Goal: Task Accomplishment & Management: Complete application form

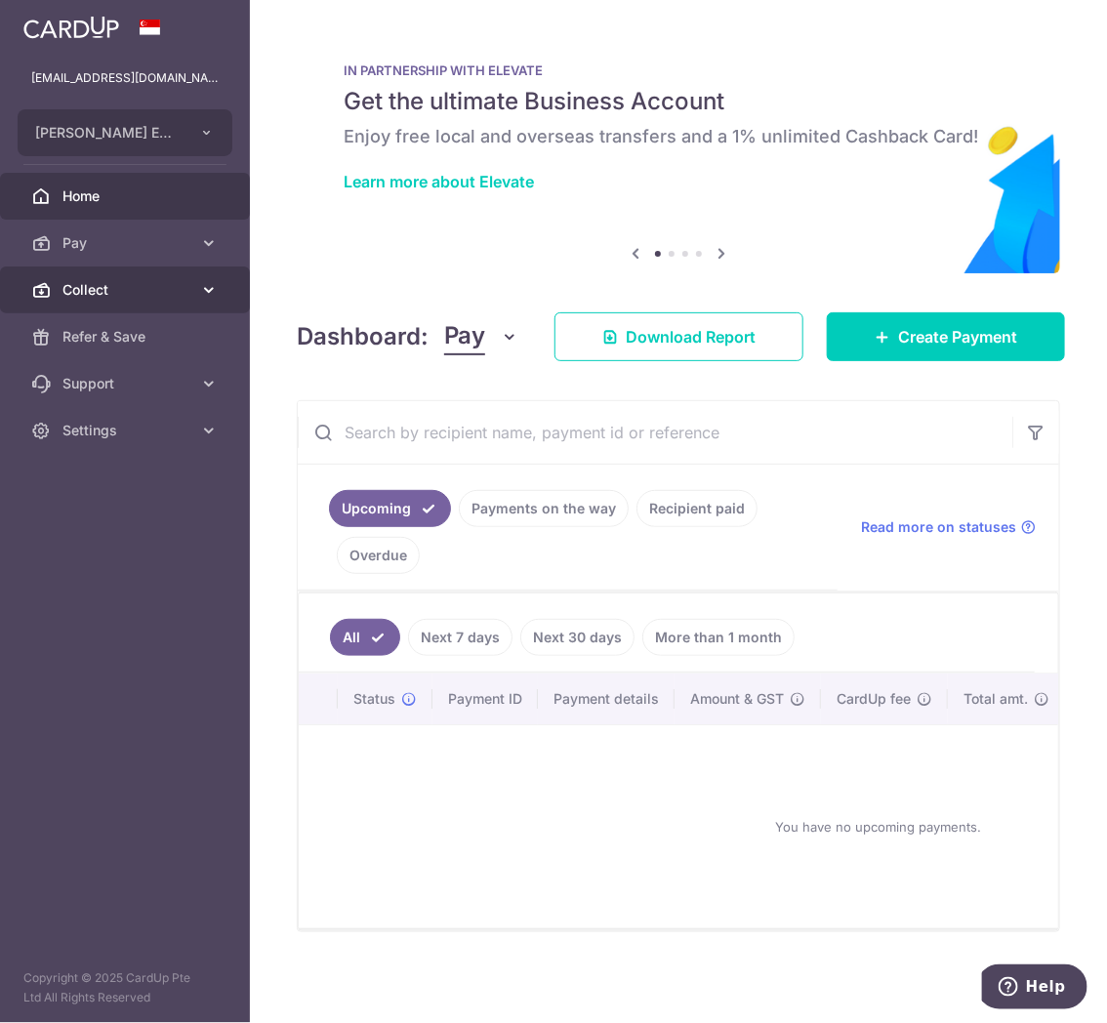
click at [99, 304] on link "Collect" at bounding box center [125, 290] width 250 height 47
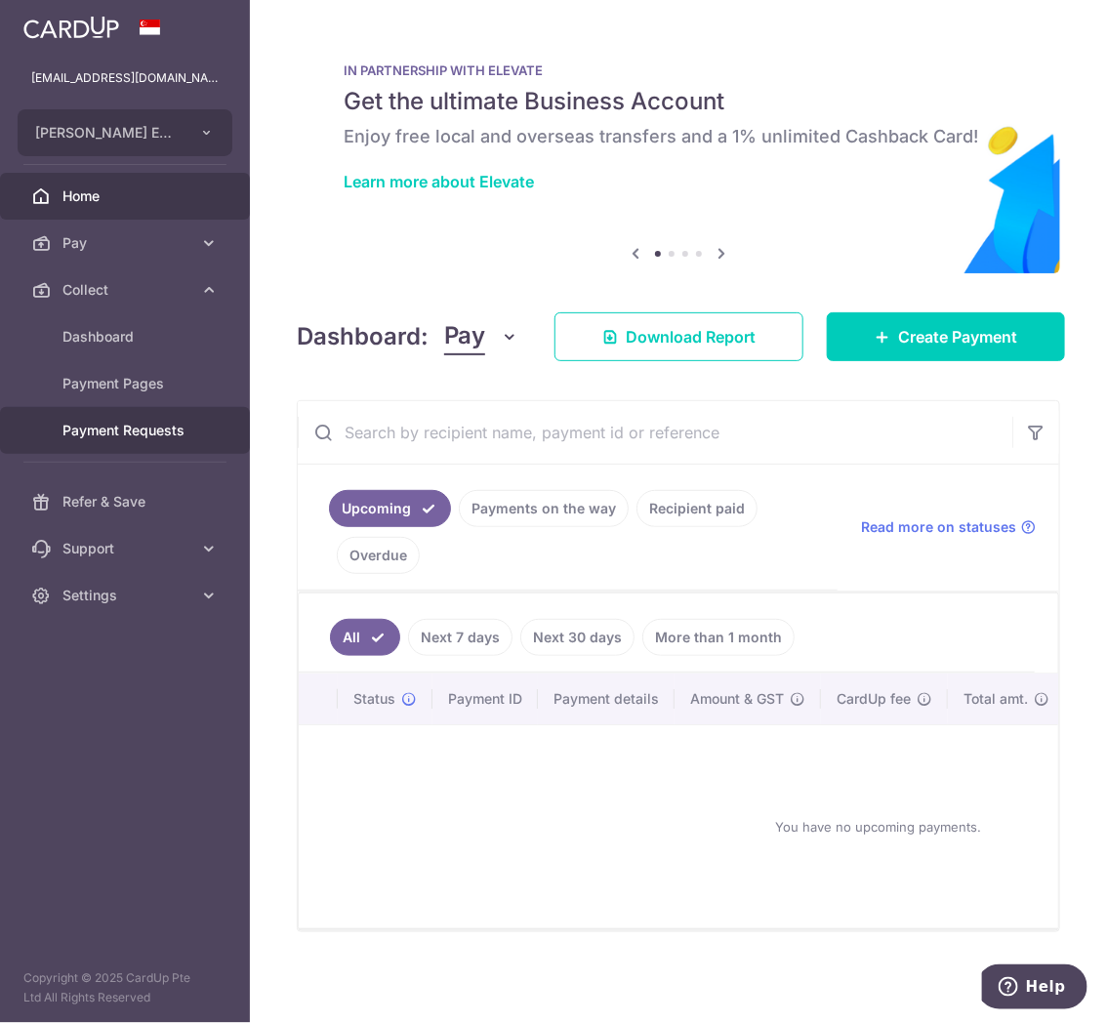
click at [110, 437] on span "Payment Requests" at bounding box center [126, 431] width 129 height 20
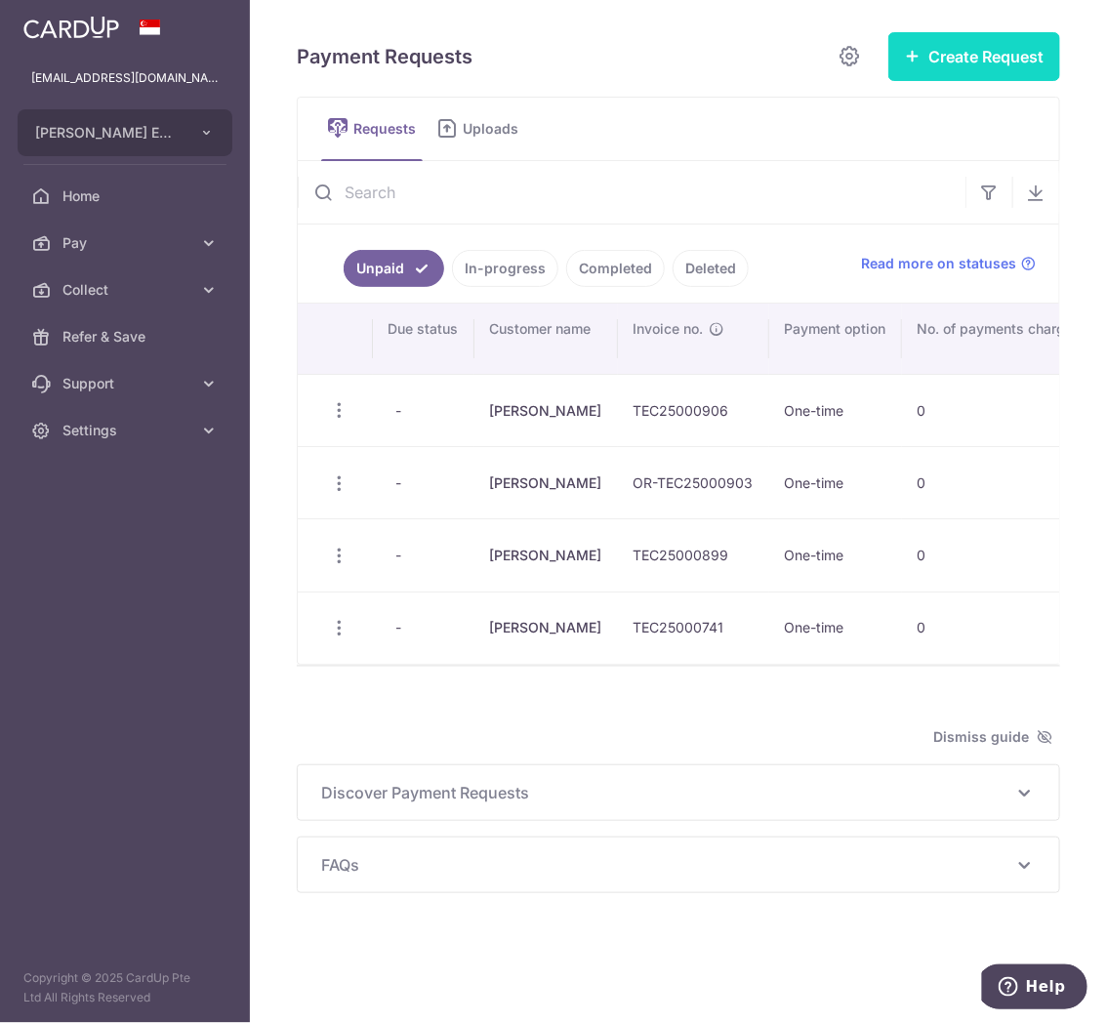
click at [990, 54] on button "Create Request" at bounding box center [974, 56] width 172 height 49
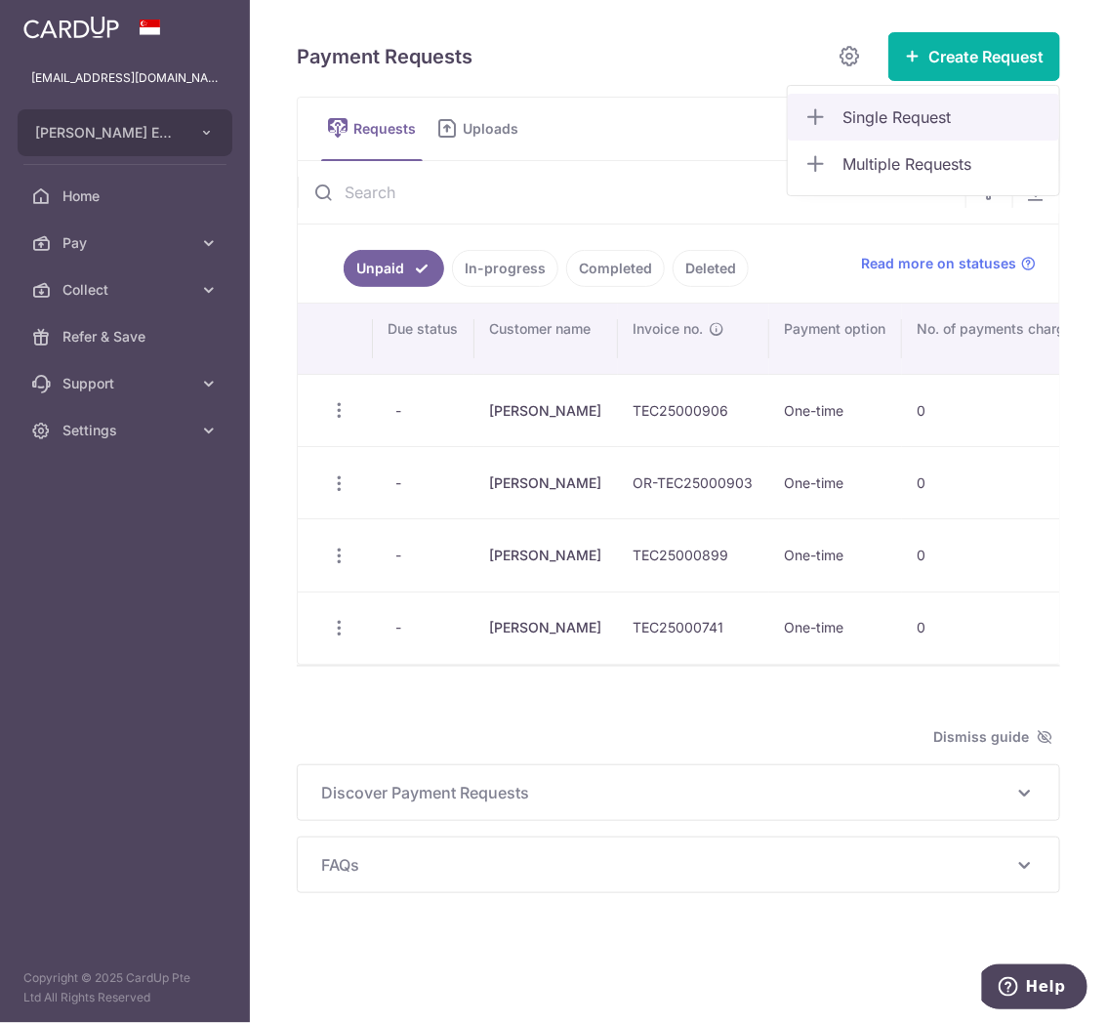
click at [912, 112] on span "Single Request" at bounding box center [943, 116] width 201 height 23
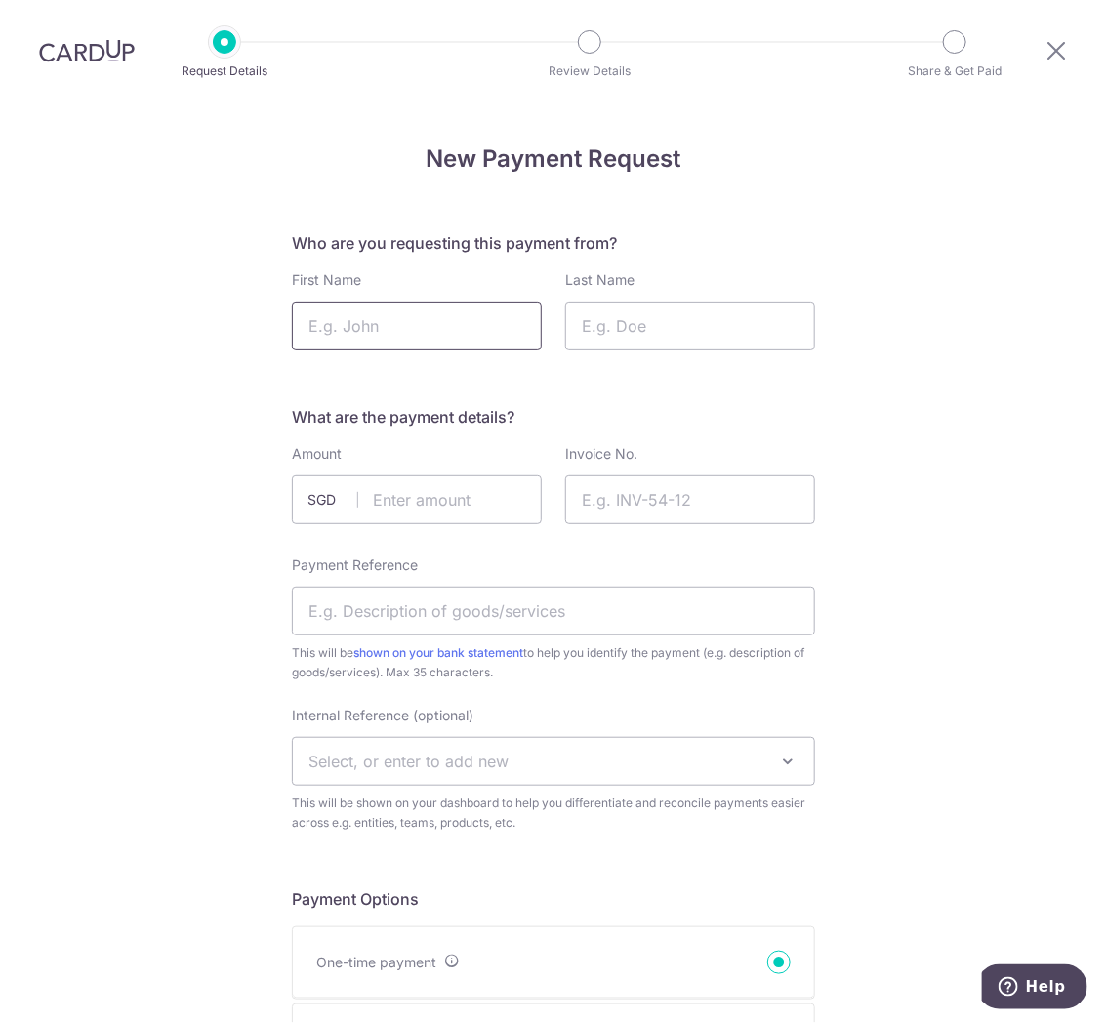
click at [423, 337] on input "First Name" at bounding box center [417, 326] width 250 height 49
type input "Giselle"
click at [644, 324] on input "Last Name" at bounding box center [690, 326] width 250 height 49
type input "Chong"
click at [337, 501] on span "SGD" at bounding box center [333, 500] width 51 height 20
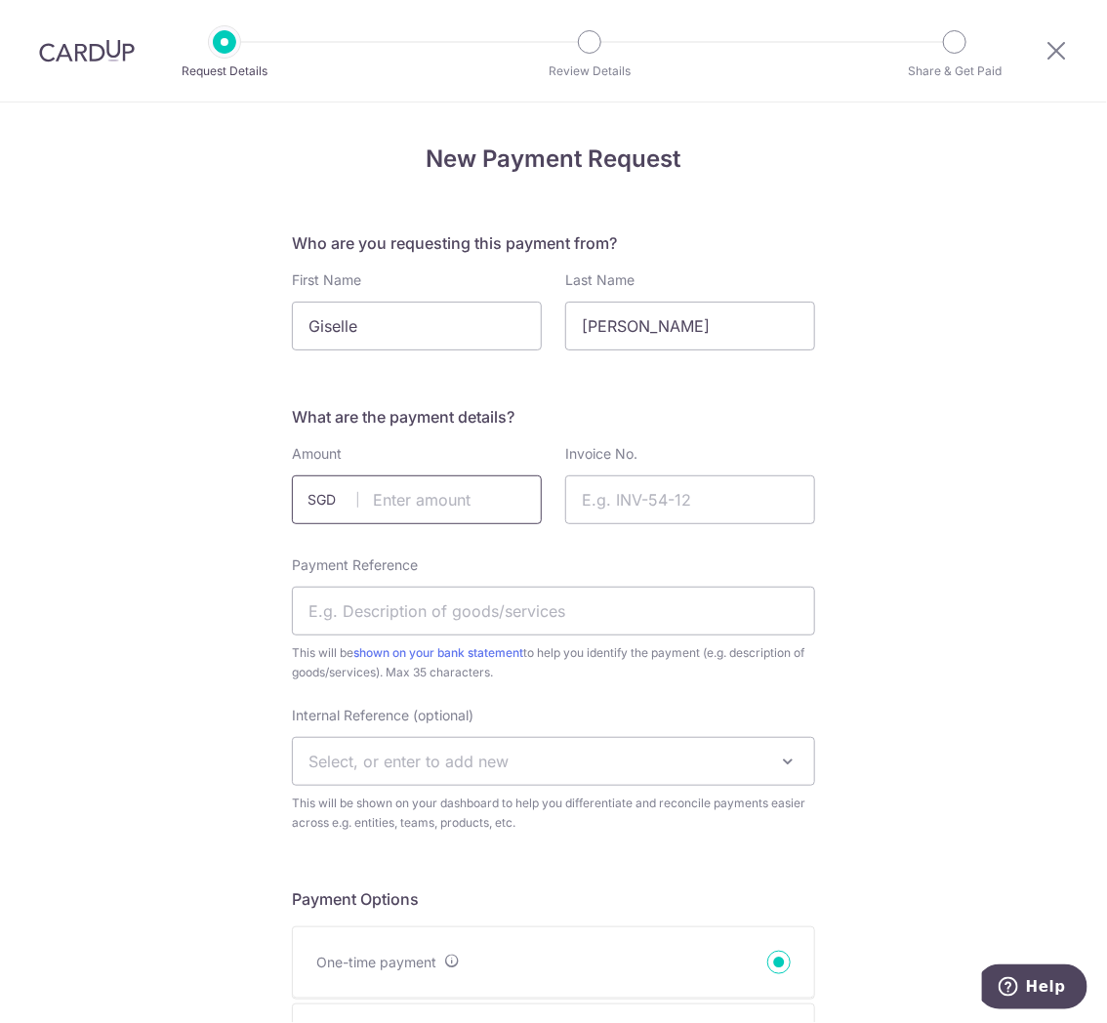
click at [382, 504] on input "text" at bounding box center [417, 499] width 250 height 49
type input "545.00"
click at [684, 505] on input "Invoice No." at bounding box center [690, 499] width 250 height 49
type input "4683"
drag, startPoint x: 681, startPoint y: 506, endPoint x: 327, endPoint y: 492, distance: 354.7
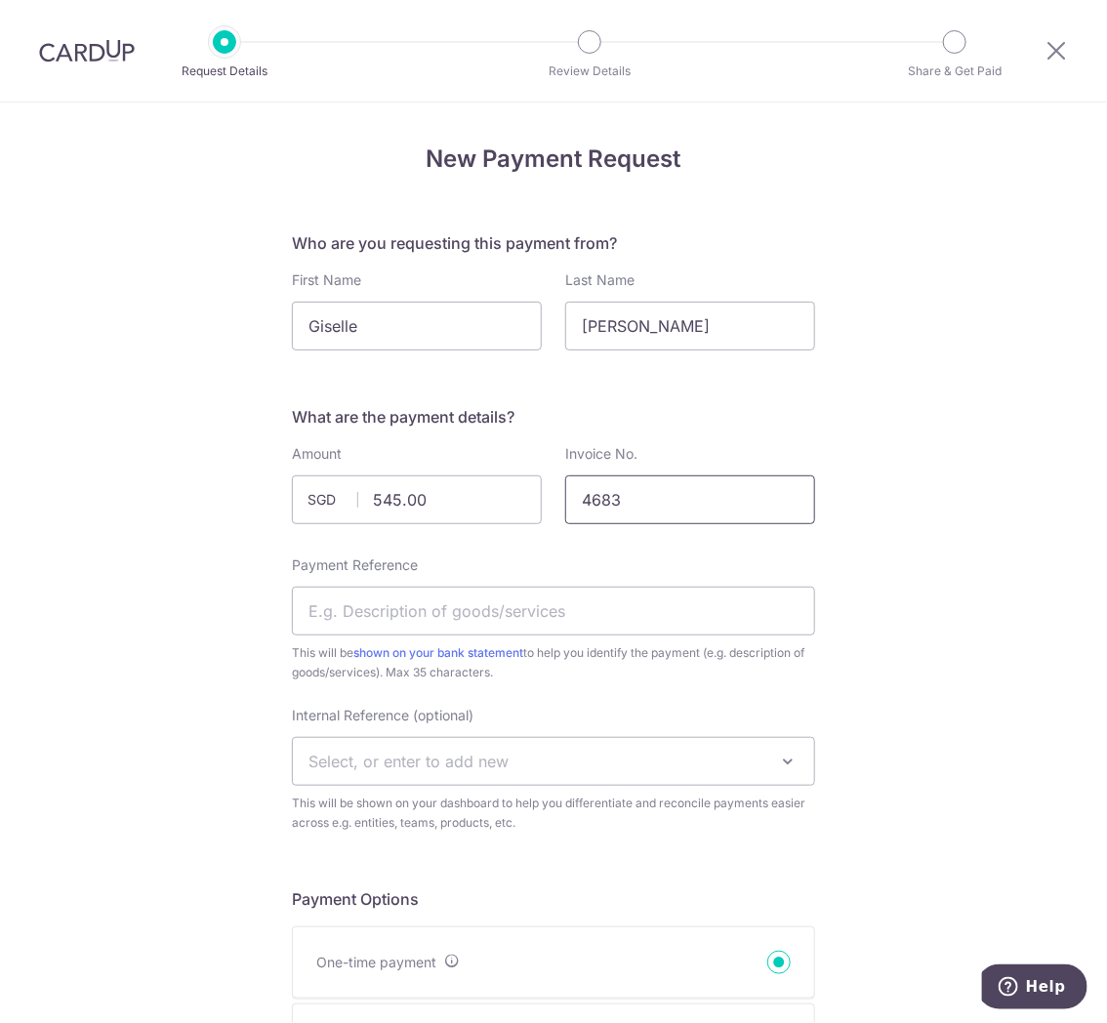
click at [372, 501] on div "Amount 545.00 SGD Invoice No. 4683" at bounding box center [553, 488] width 547 height 88
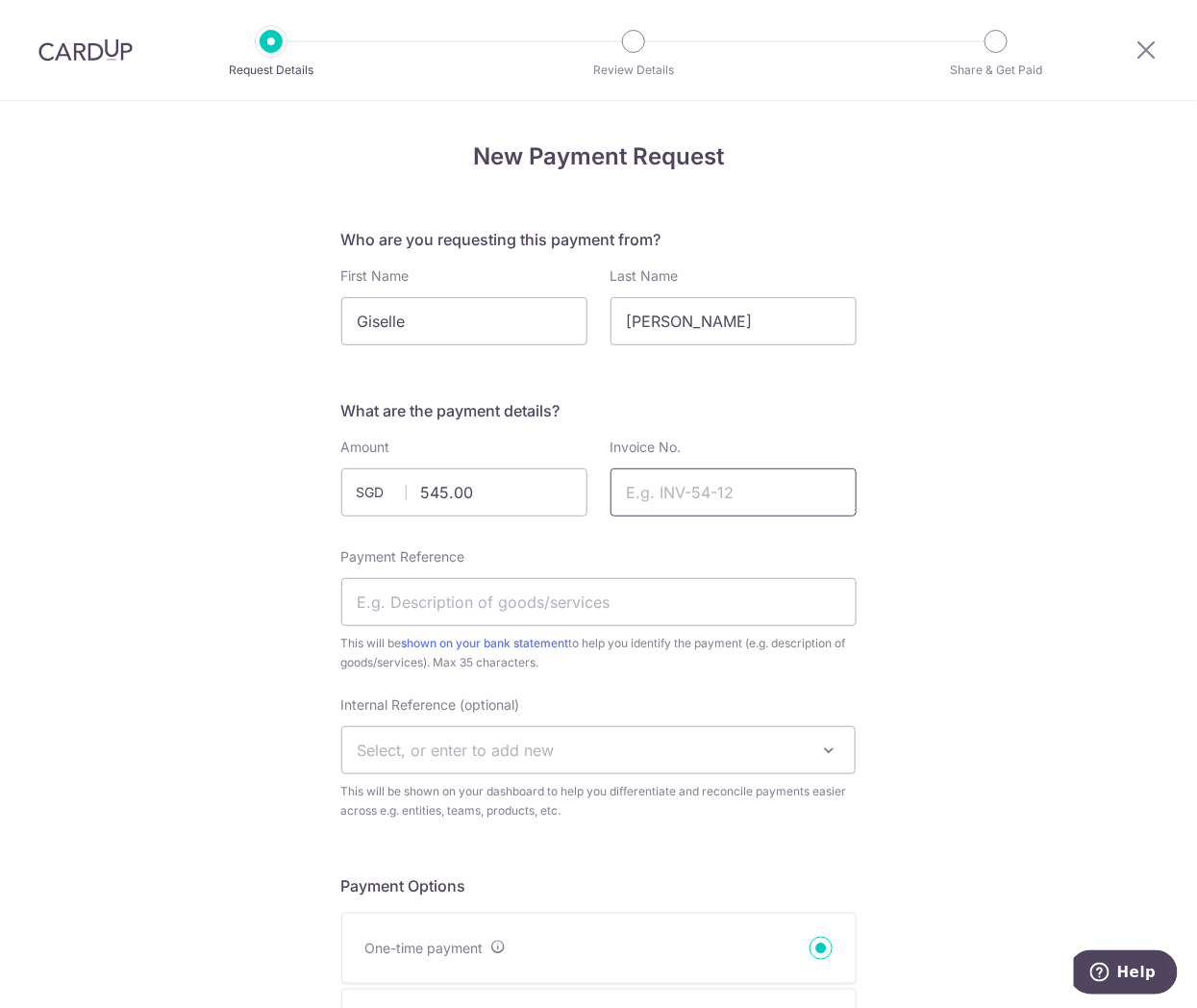
drag, startPoint x: 711, startPoint y: 495, endPoint x: 613, endPoint y: 366, distance: 162.0
click at [711, 495] on input "Invoice No." at bounding box center [734, 492] width 246 height 48
paste input "OR-TEC25000912"
type input "OR-TEC25000912"
click at [582, 620] on input "Payment Reference" at bounding box center [599, 602] width 515 height 48
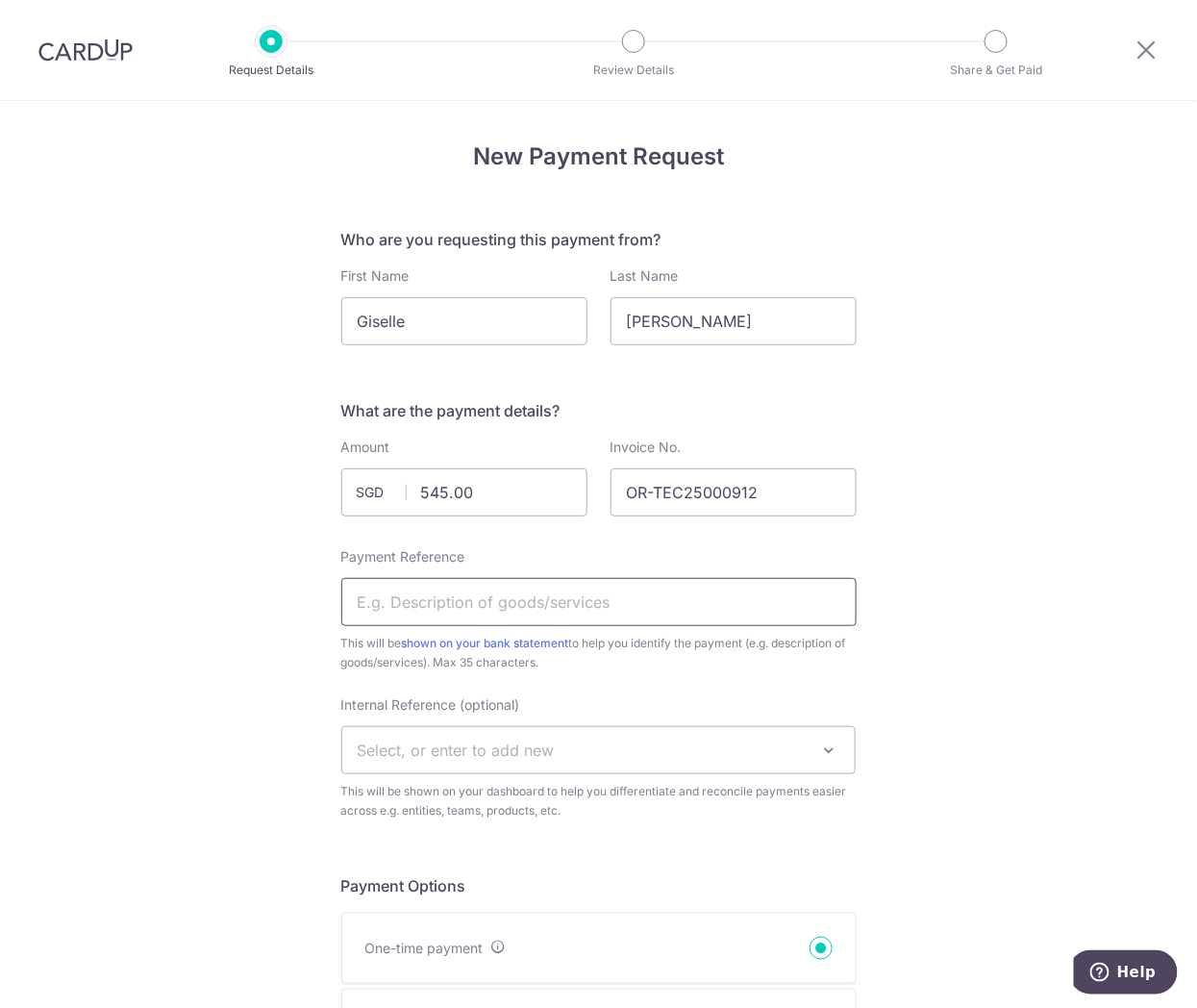
type input "Right Lens Replacement"
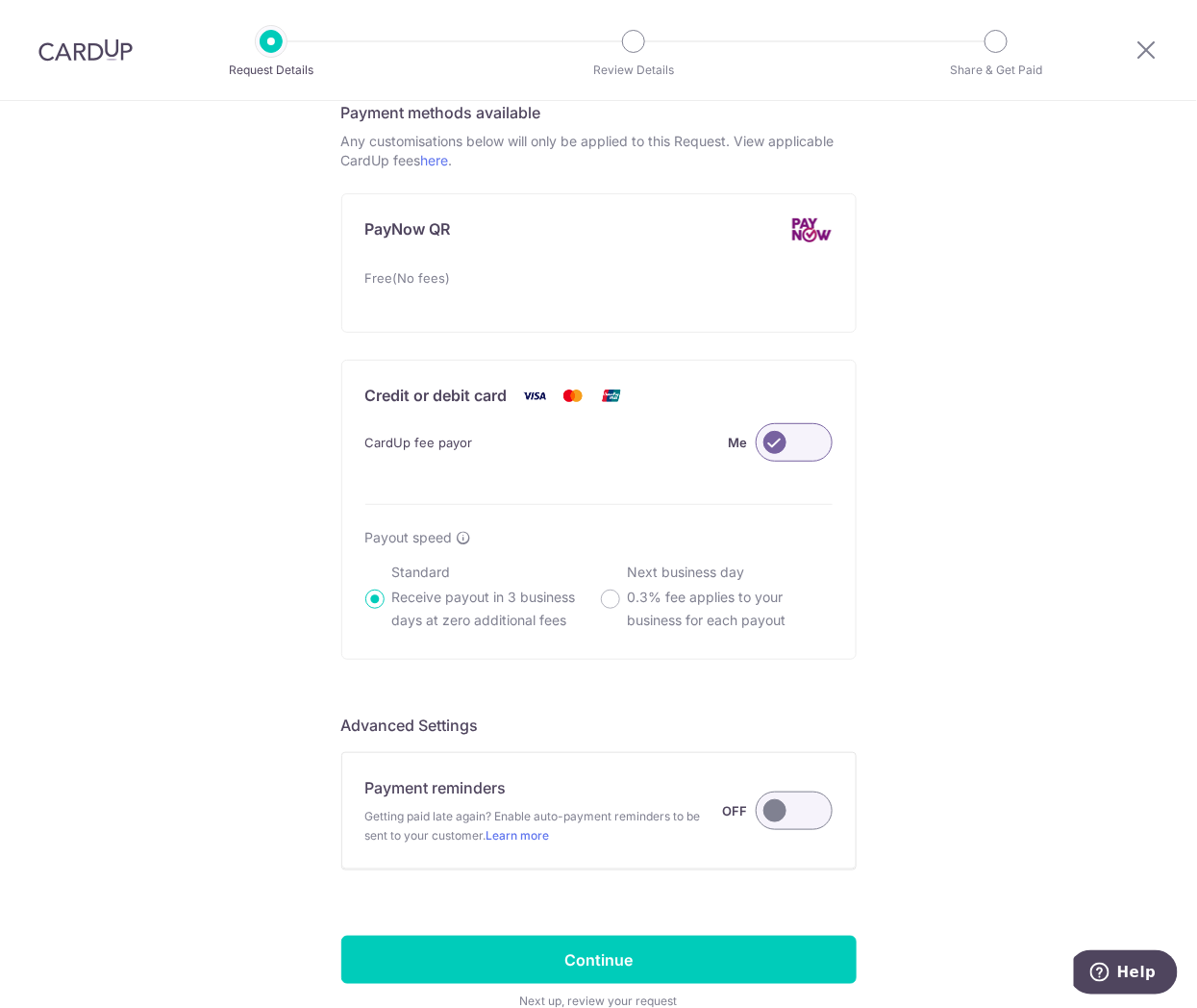
scroll to position [1165, 0]
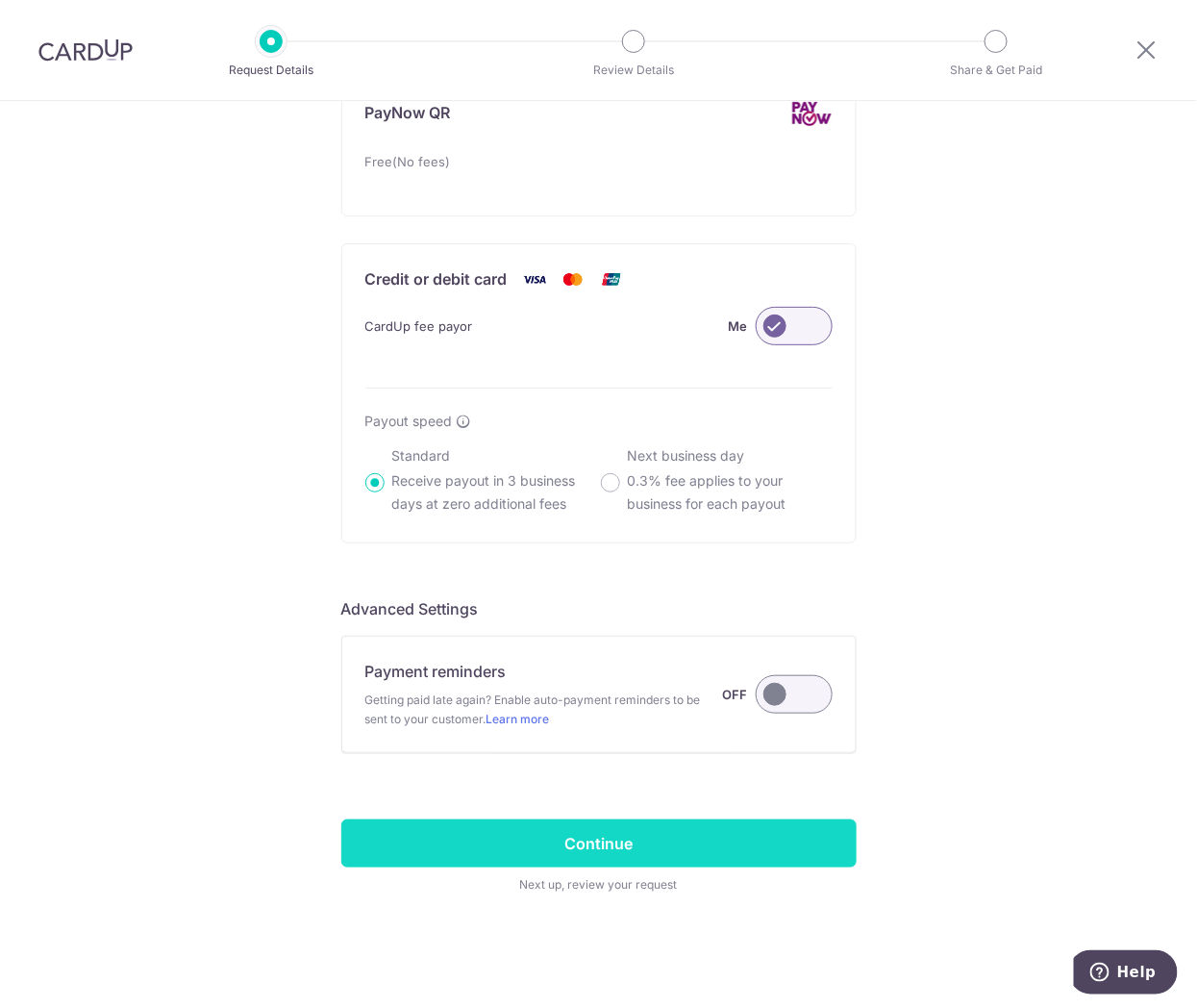
click at [652, 839] on input "Continue" at bounding box center [599, 843] width 515 height 48
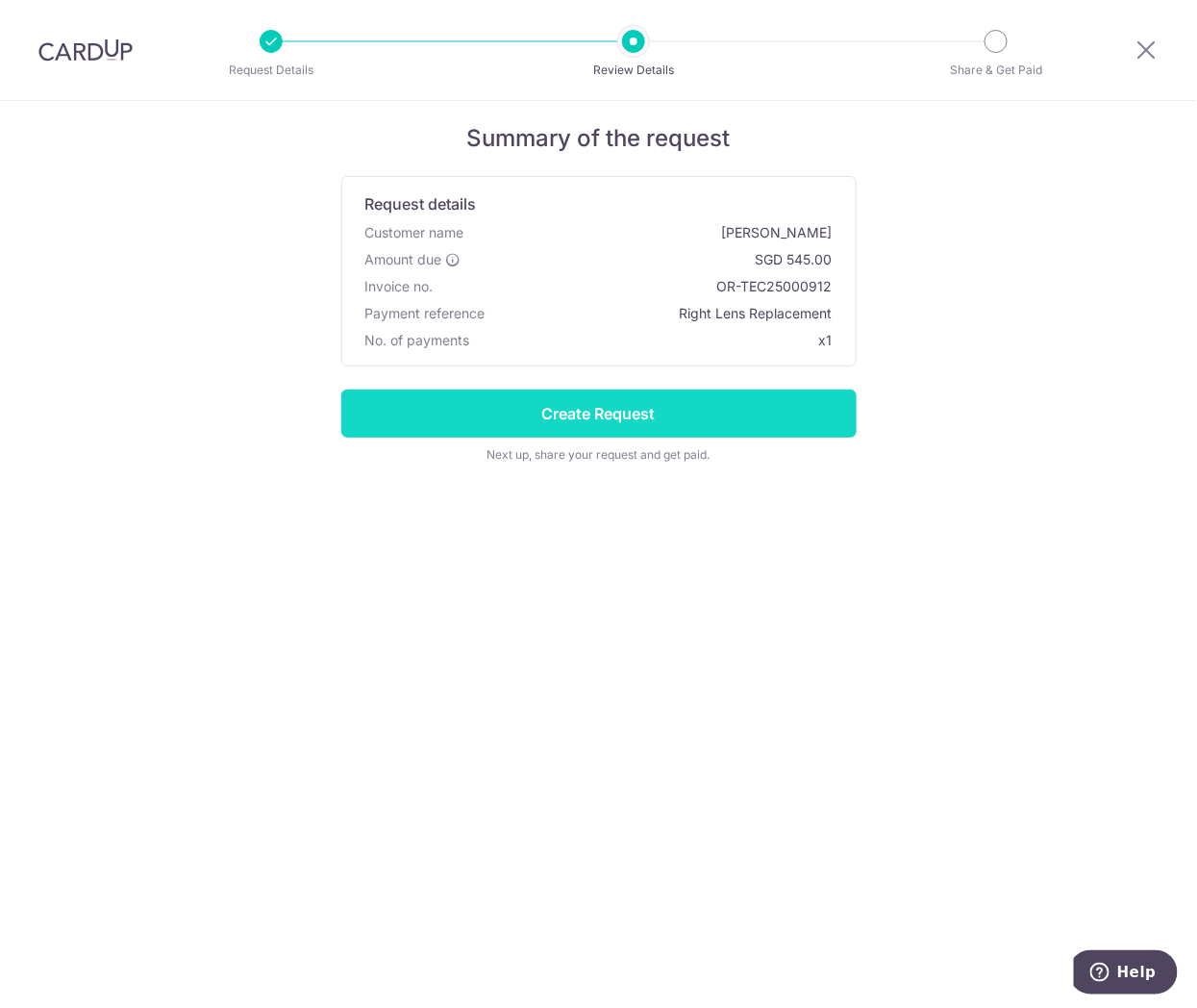
click at [668, 407] on input "Create Request" at bounding box center [599, 413] width 515 height 48
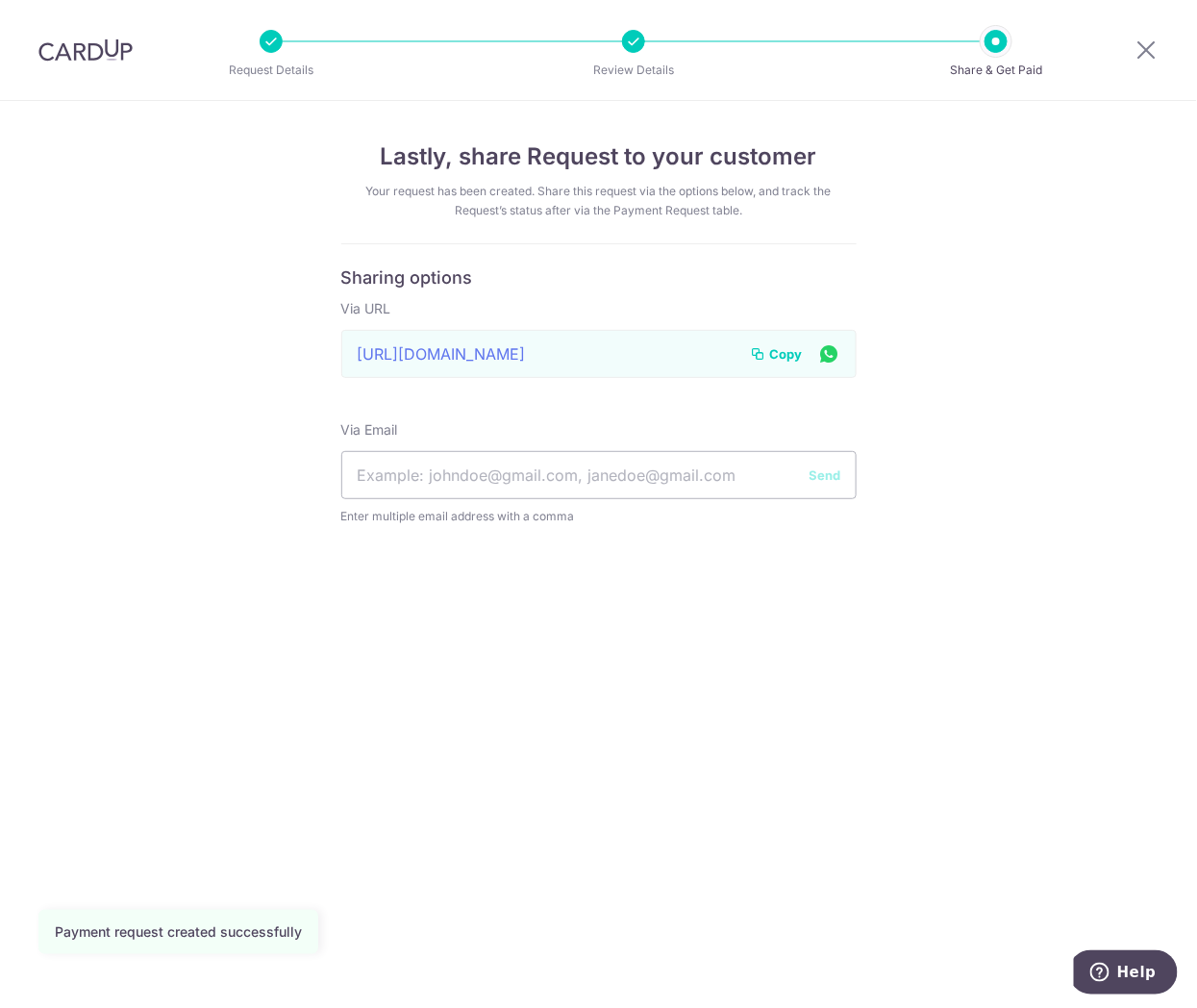
click at [770, 357] on span "Copy" at bounding box center [786, 355] width 33 height 20
click at [790, 353] on span "Copy" at bounding box center [786, 355] width 33 height 20
click at [1155, 45] on icon at bounding box center [1147, 49] width 23 height 24
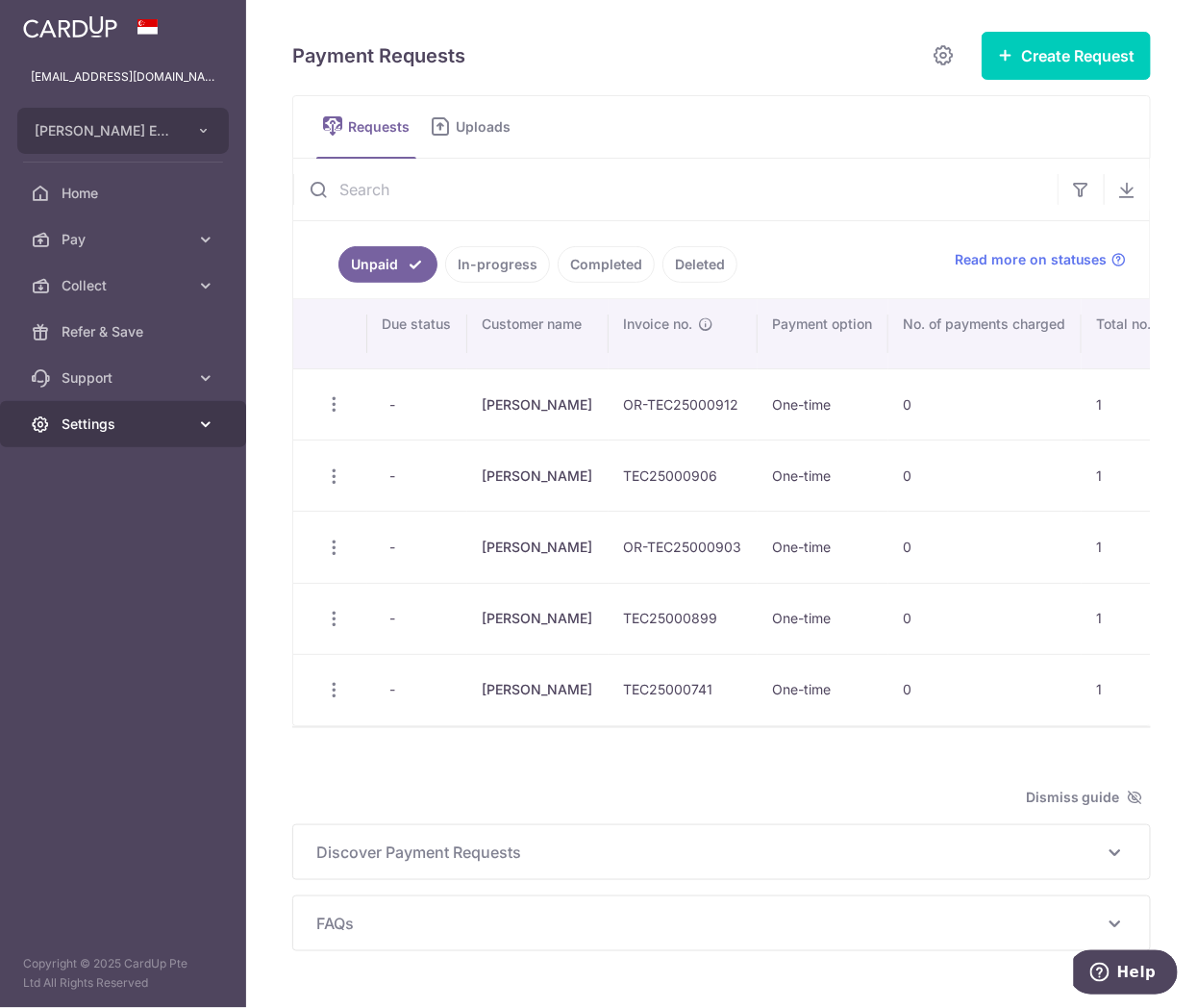
click at [85, 427] on span "Settings" at bounding box center [124, 425] width 127 height 20
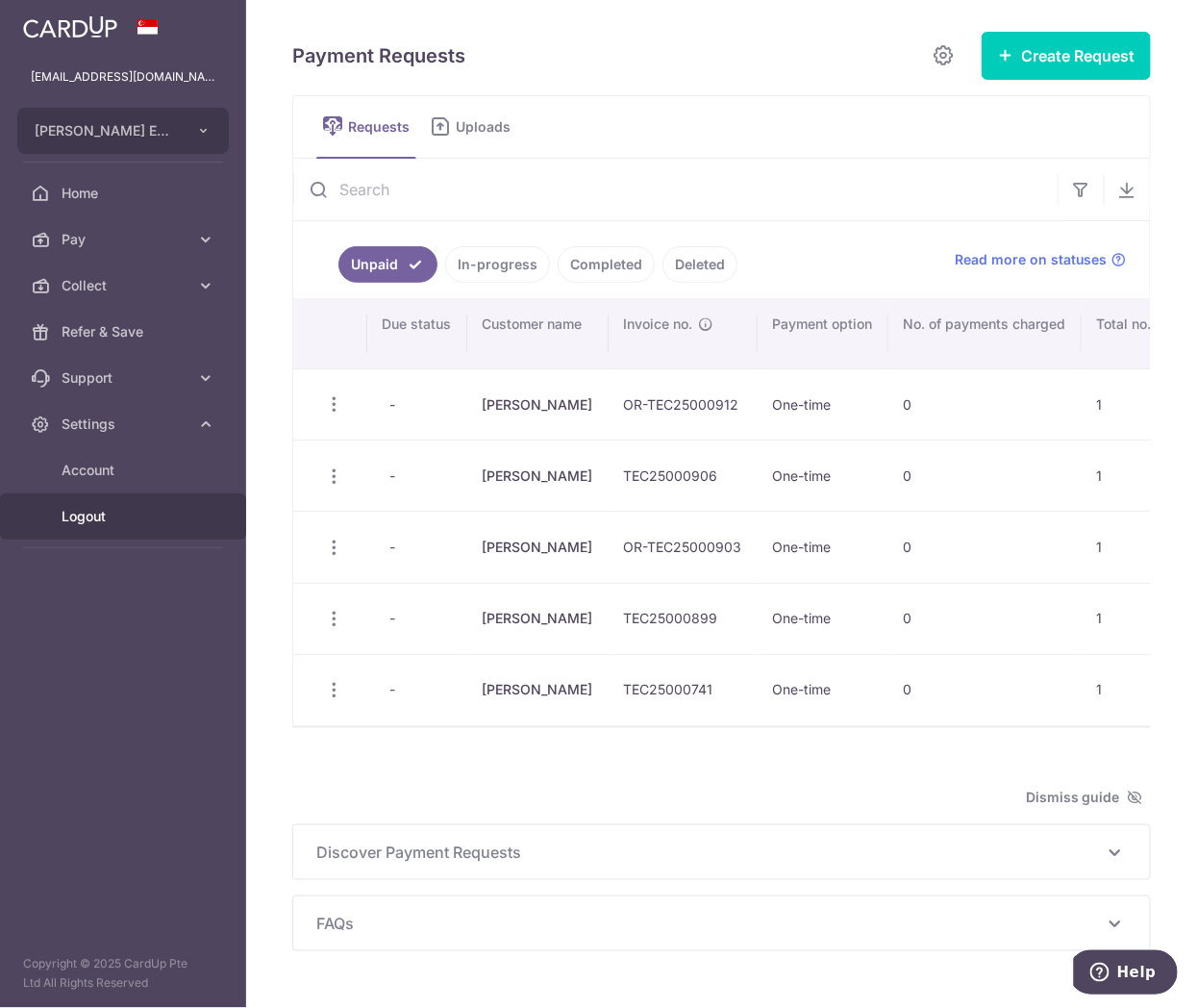
click at [84, 506] on span "Logout" at bounding box center [124, 516] width 127 height 20
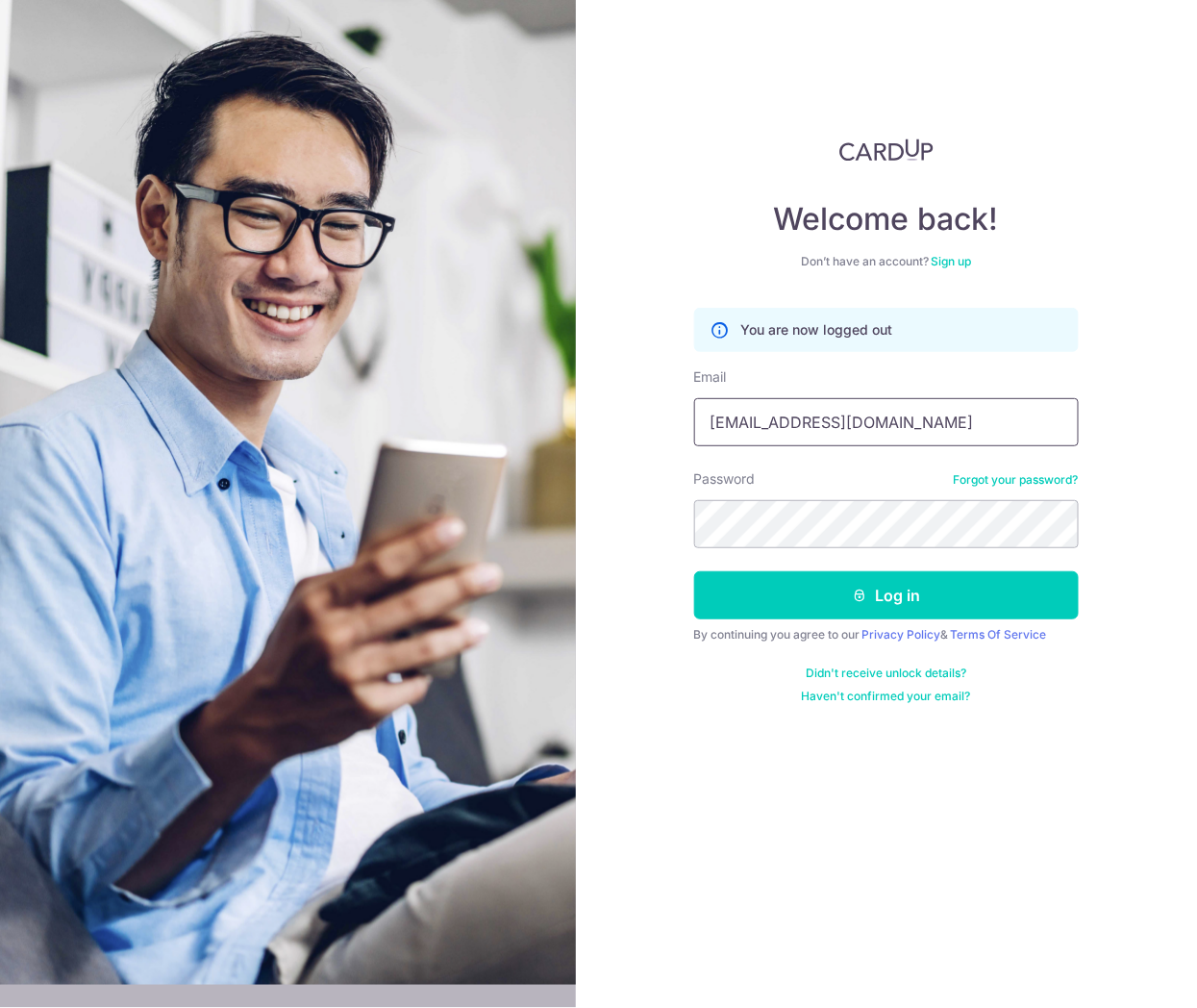
drag, startPoint x: 848, startPoint y: 418, endPoint x: 850, endPoint y: 437, distance: 19.1
click at [848, 418] on input "[EMAIL_ADDRESS][DOMAIN_NAME]" at bounding box center [887, 422] width 385 height 48
type input "[EMAIL_ADDRESS][DOMAIN_NAME]"
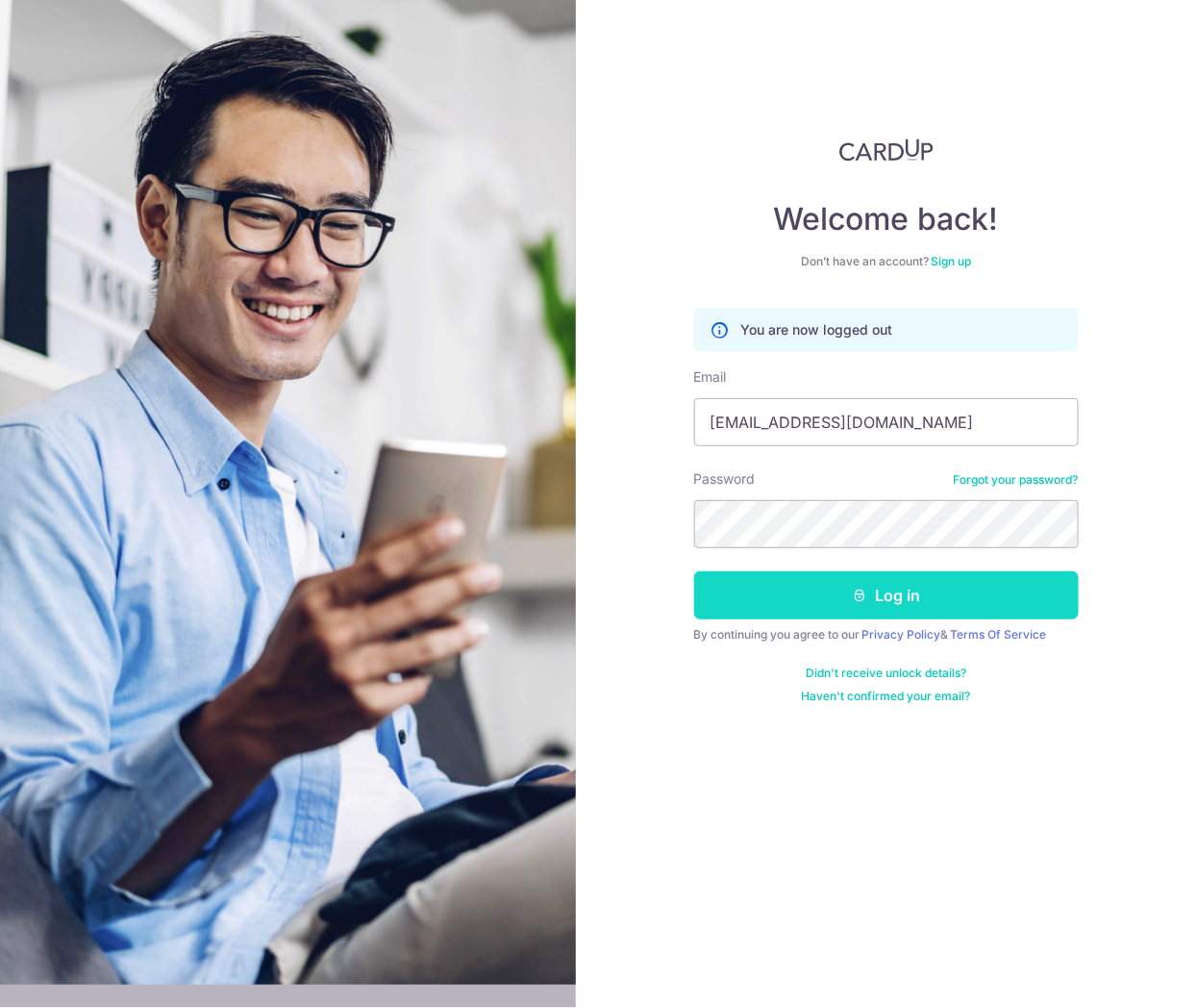
click at [813, 582] on button "Log in" at bounding box center [887, 595] width 385 height 48
